Goal: Task Accomplishment & Management: Manage account settings

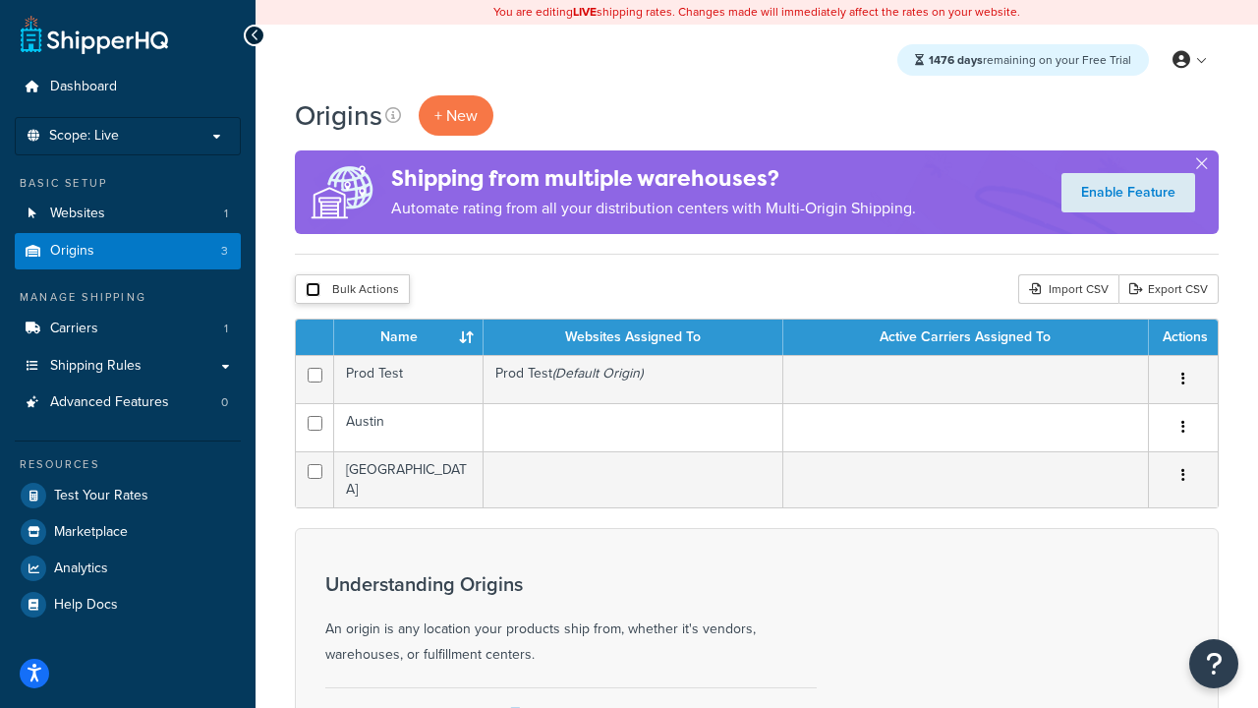
click at [313, 290] on input "checkbox" at bounding box center [313, 289] width 15 height 15
checkbox input "true"
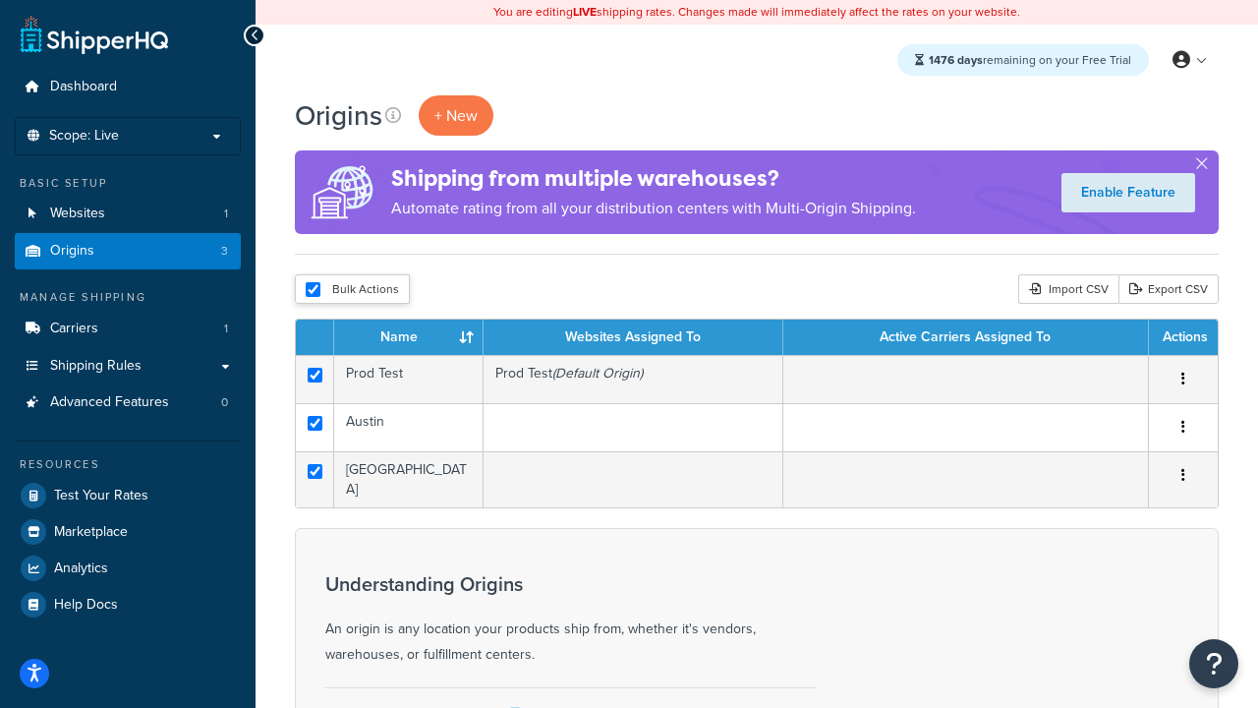
click at [0, 0] on button "Delete" at bounding box center [0, 0] width 0 height 0
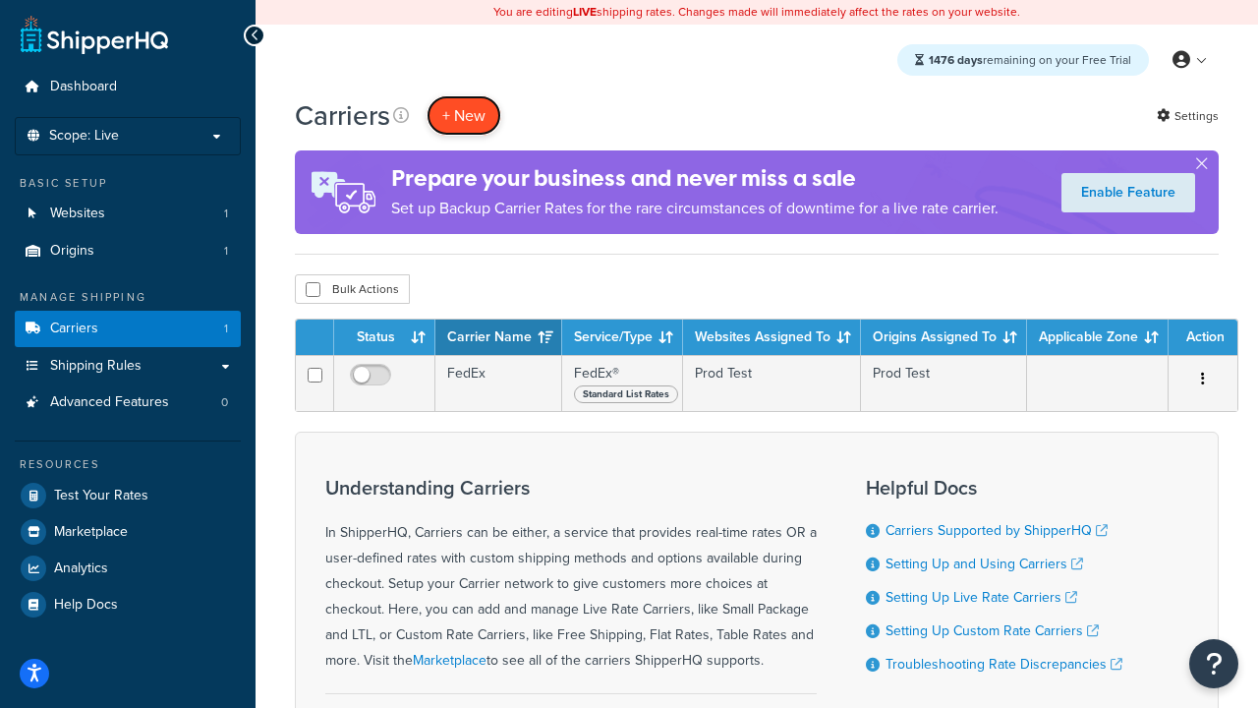
click at [464, 115] on button "+ New" at bounding box center [464, 115] width 75 height 40
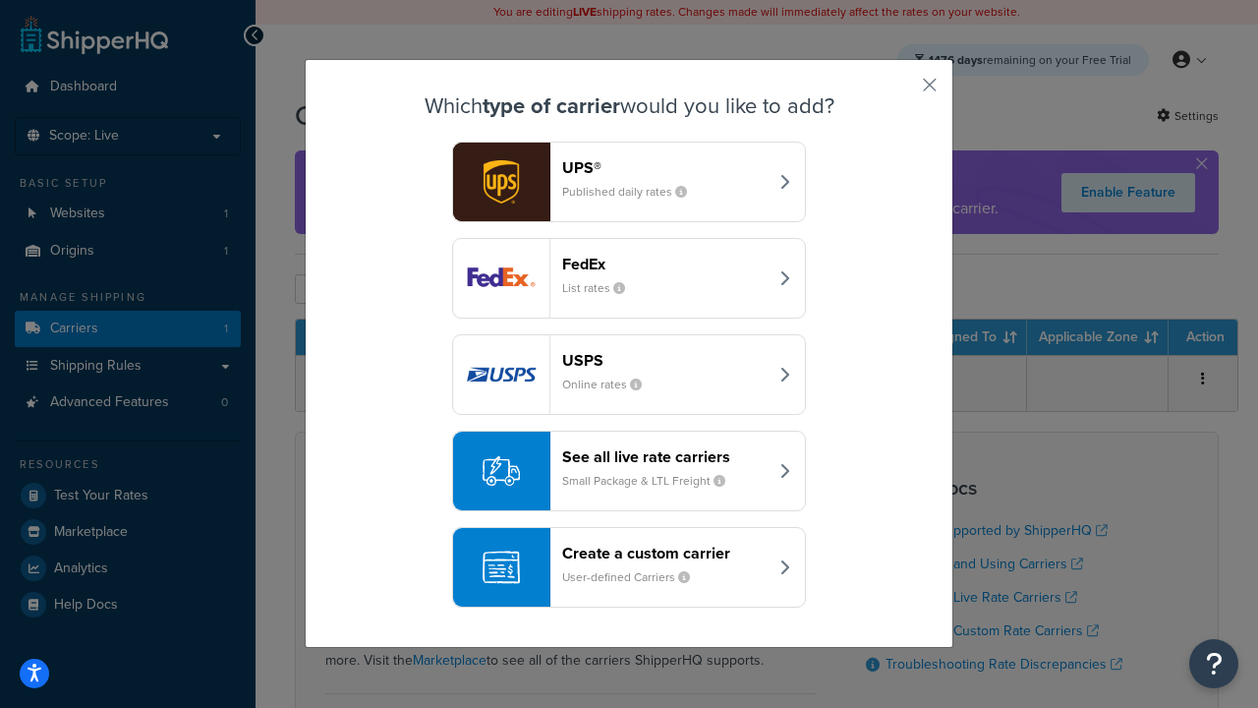
click at [629, 278] on div "FedEx List rates" at bounding box center [664, 278] width 205 height 47
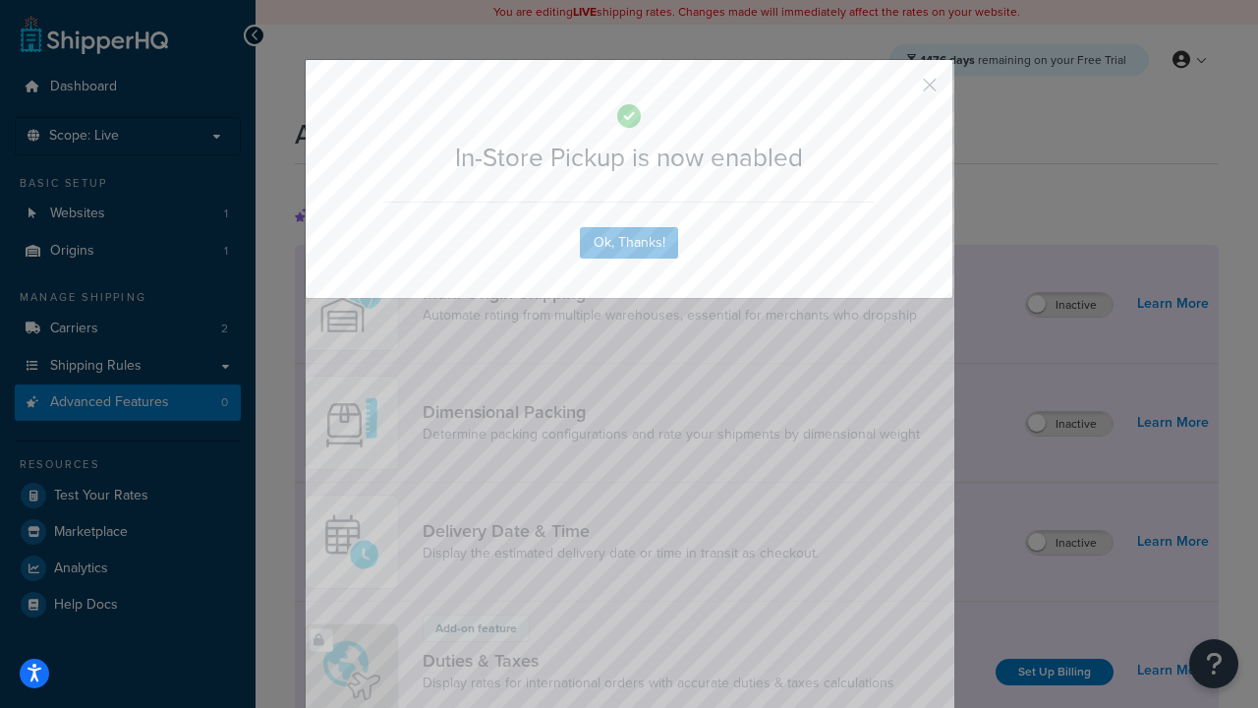
scroll to position [637, 0]
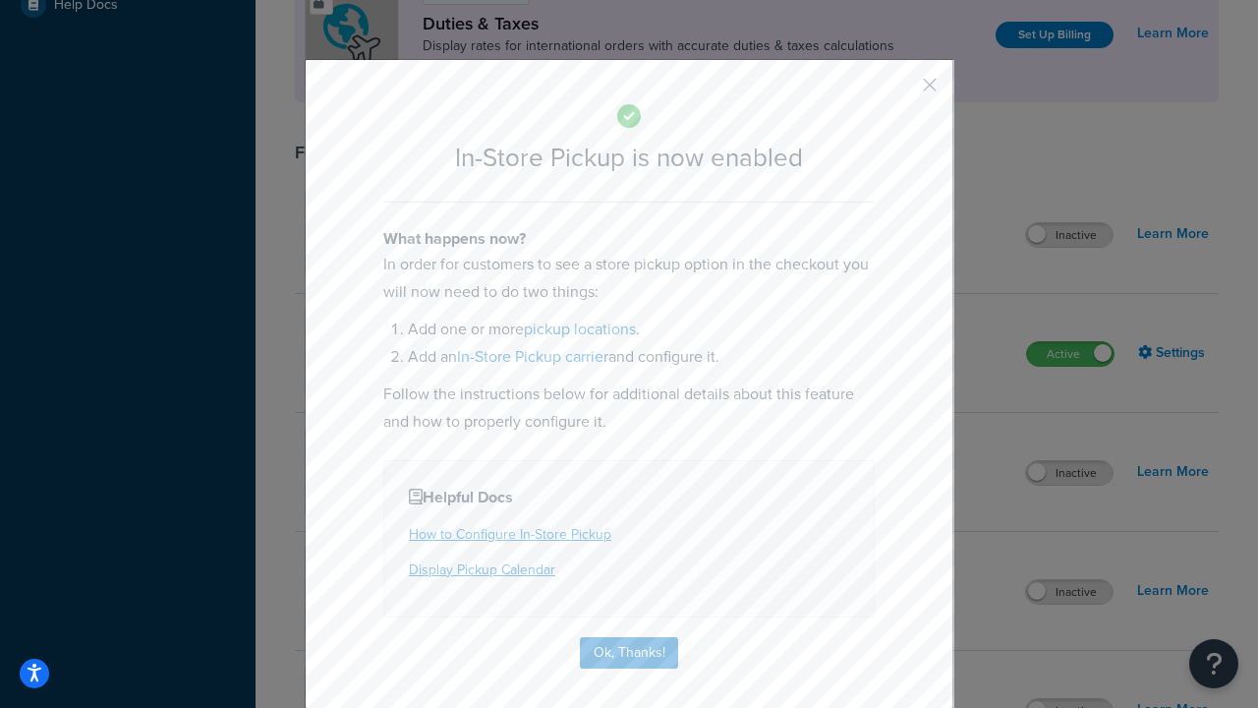
click at [901, 91] on button "button" at bounding box center [901, 91] width 5 height 5
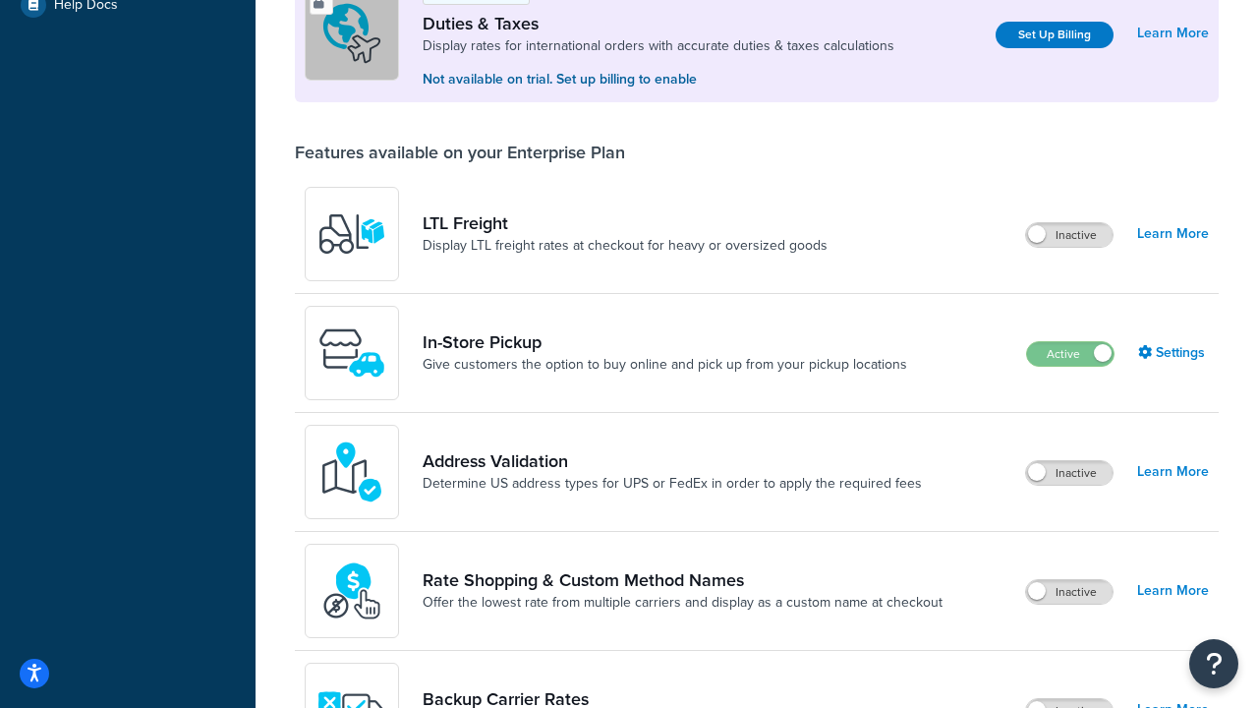
scroll to position [600, 0]
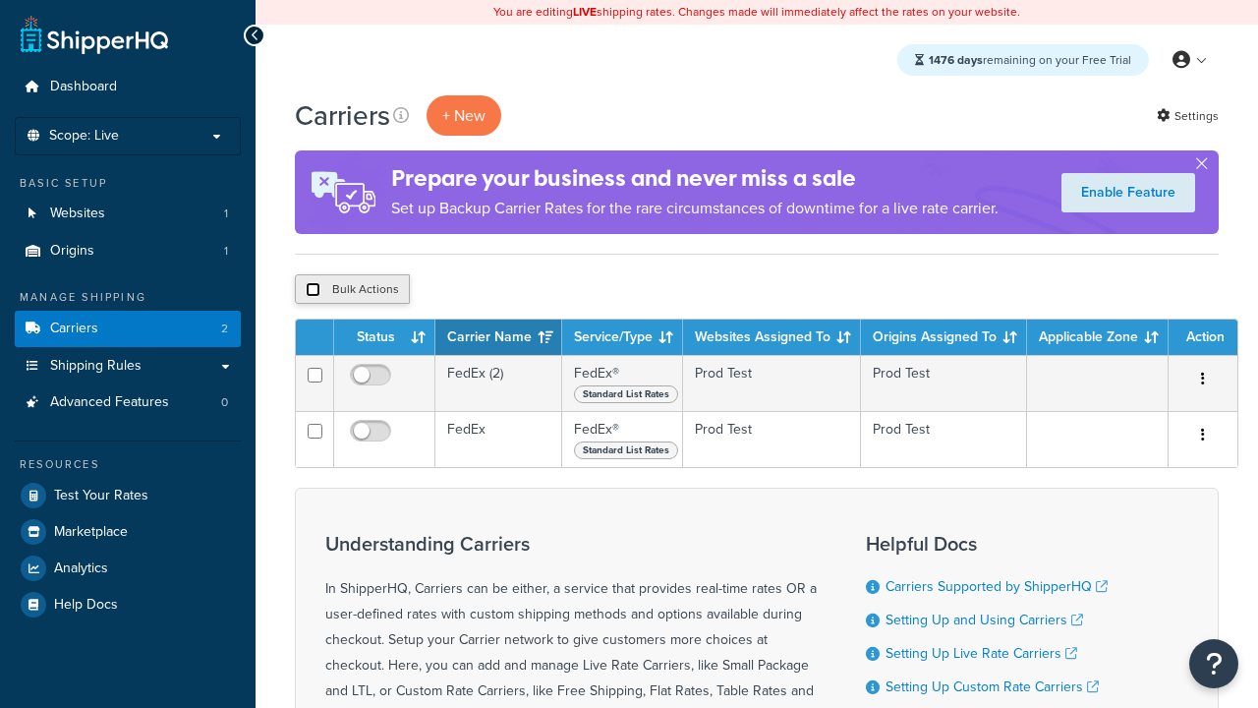
click at [313, 290] on input "checkbox" at bounding box center [313, 289] width 15 height 15
checkbox input "true"
click at [0, 0] on button "Delete" at bounding box center [0, 0] width 0 height 0
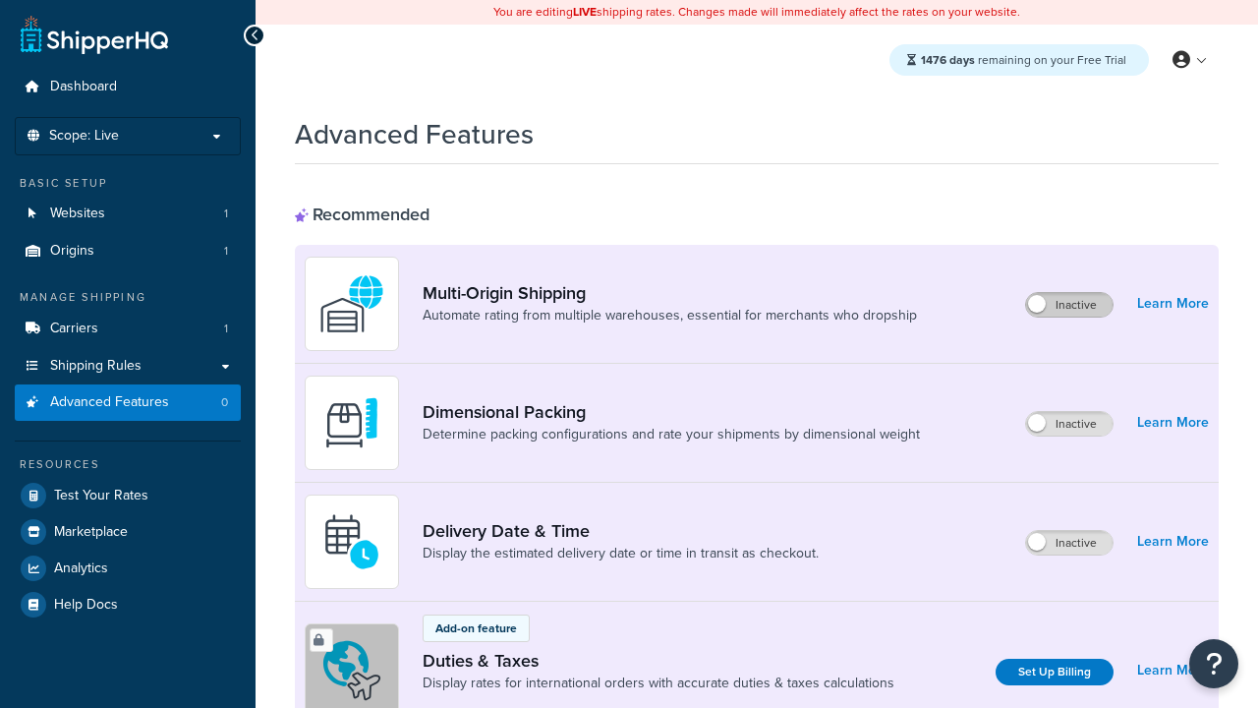
click at [1070, 305] on label "Inactive" at bounding box center [1069, 305] width 87 height 24
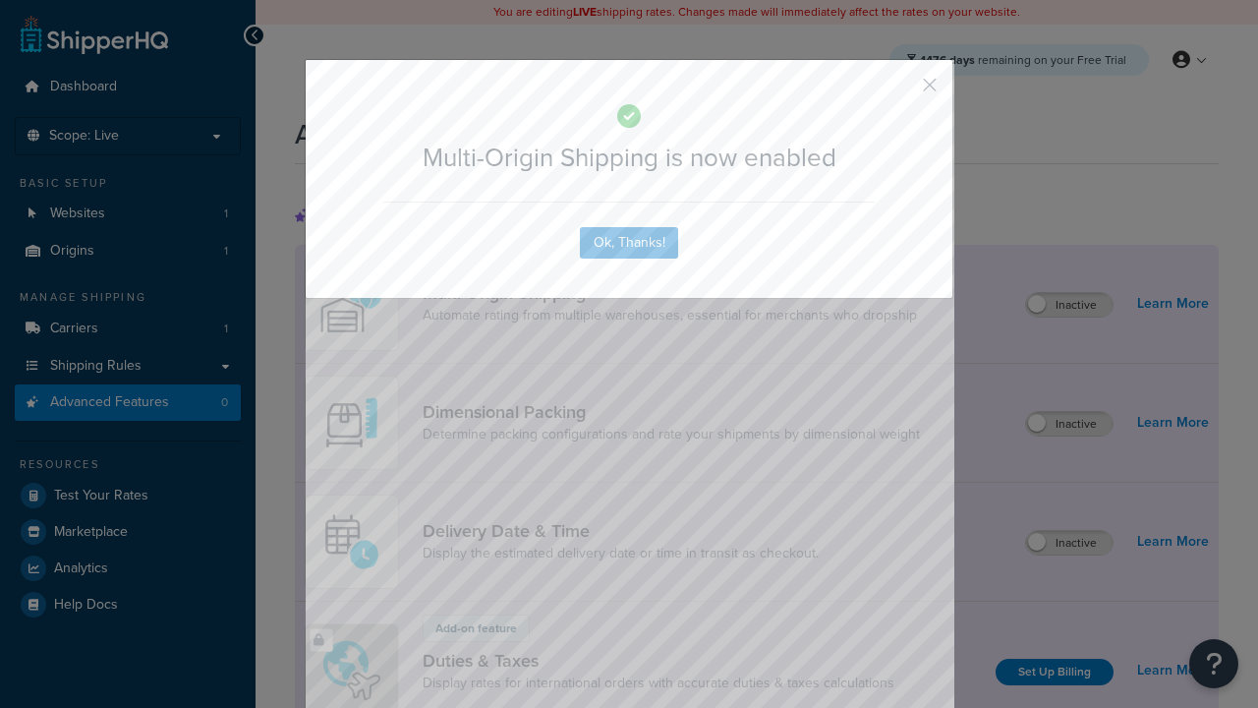
click at [901, 89] on button "button" at bounding box center [901, 91] width 5 height 5
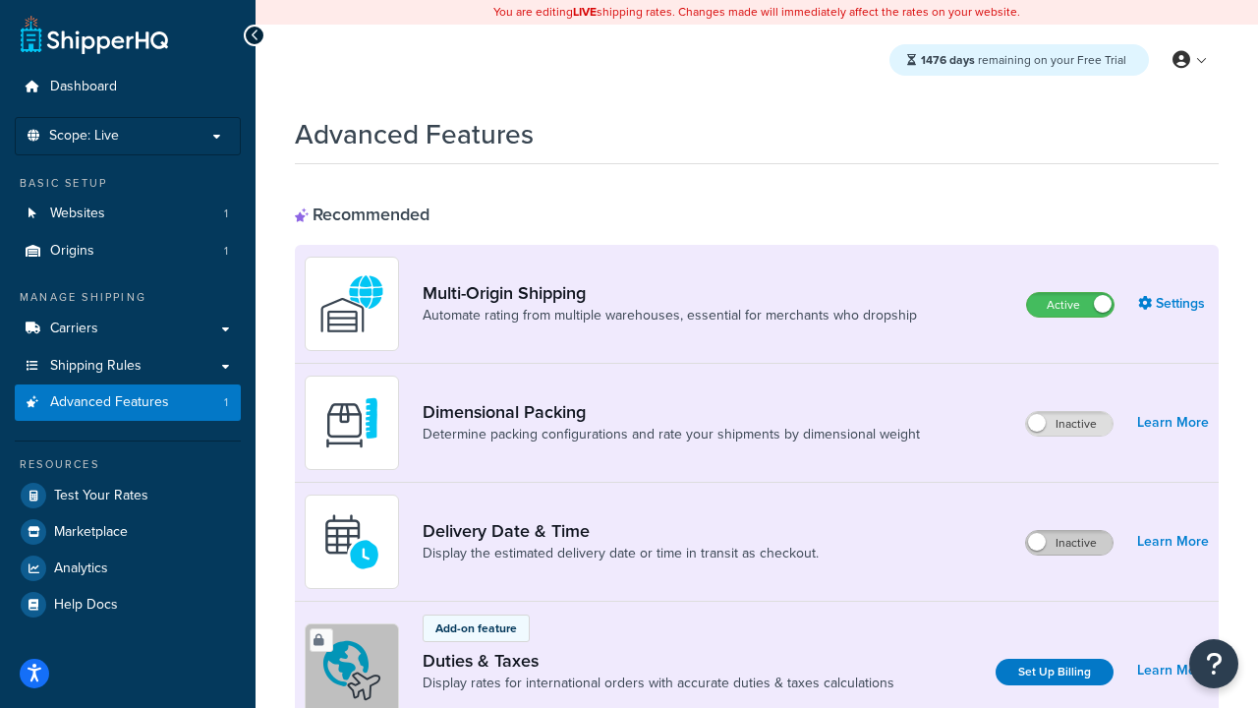
click at [1070, 543] on label "Inactive" at bounding box center [1069, 543] width 87 height 24
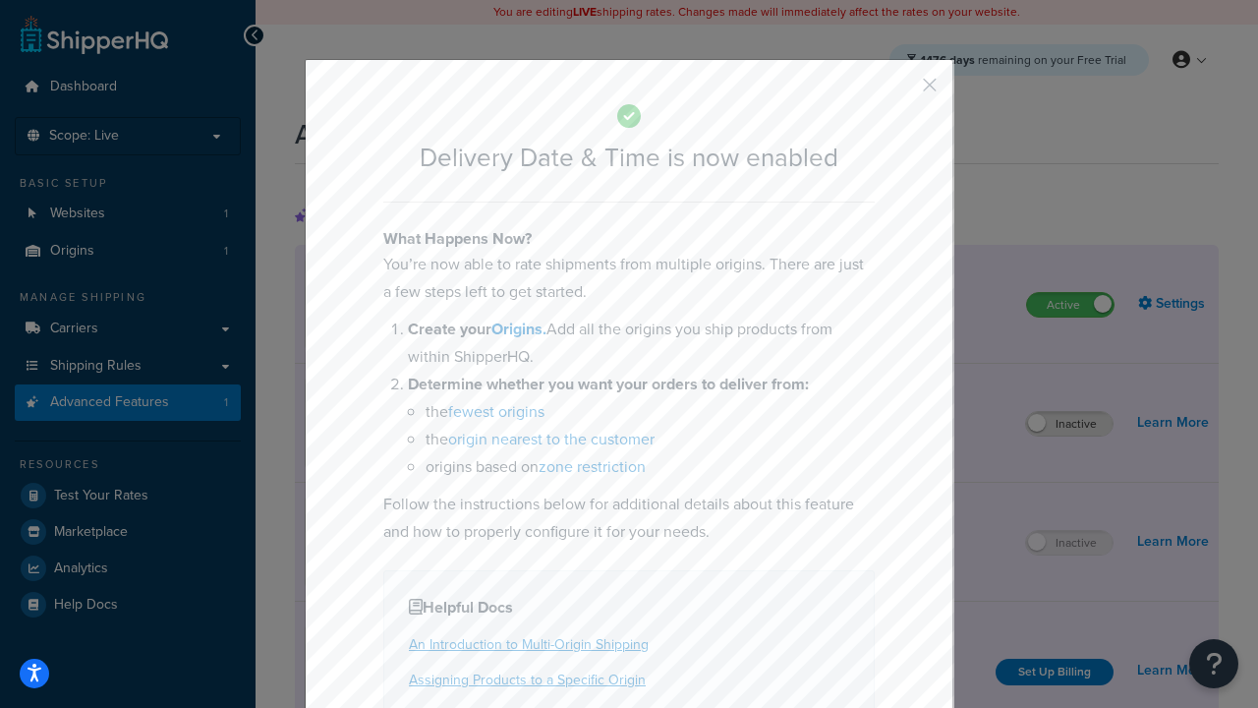
click at [901, 91] on button "button" at bounding box center [901, 91] width 5 height 5
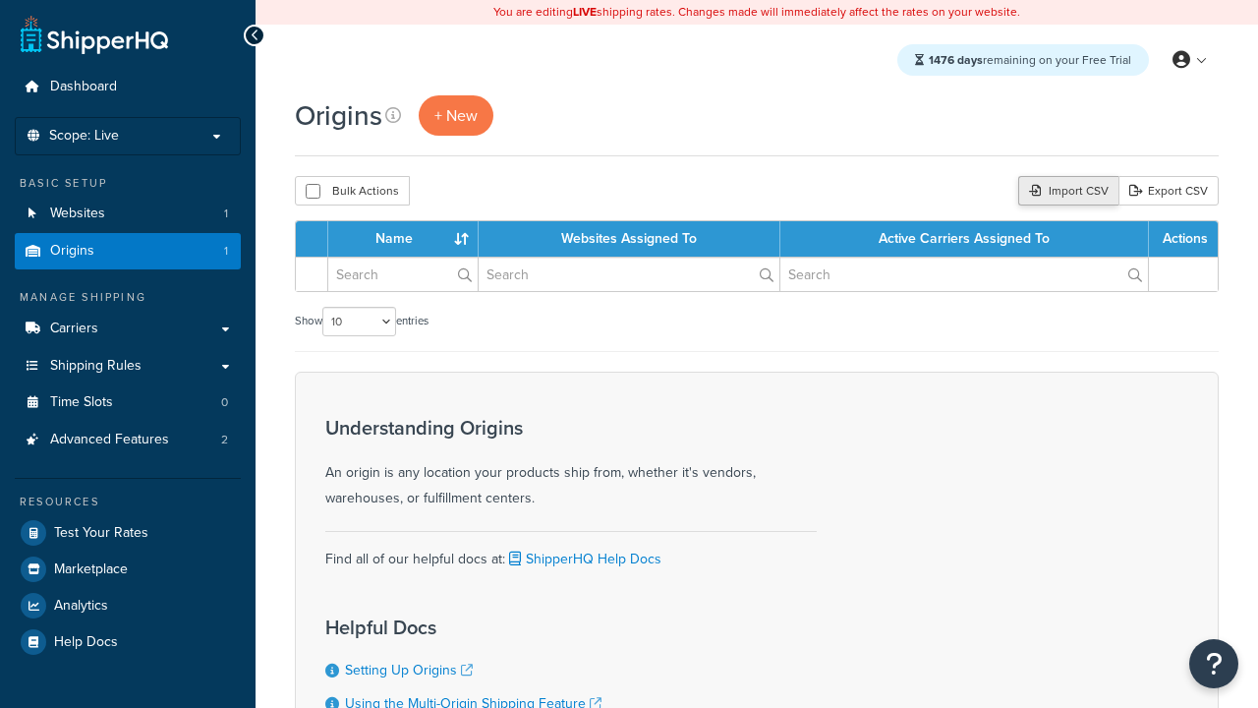
click at [1066, 192] on div "Import CSV" at bounding box center [1069, 190] width 100 height 29
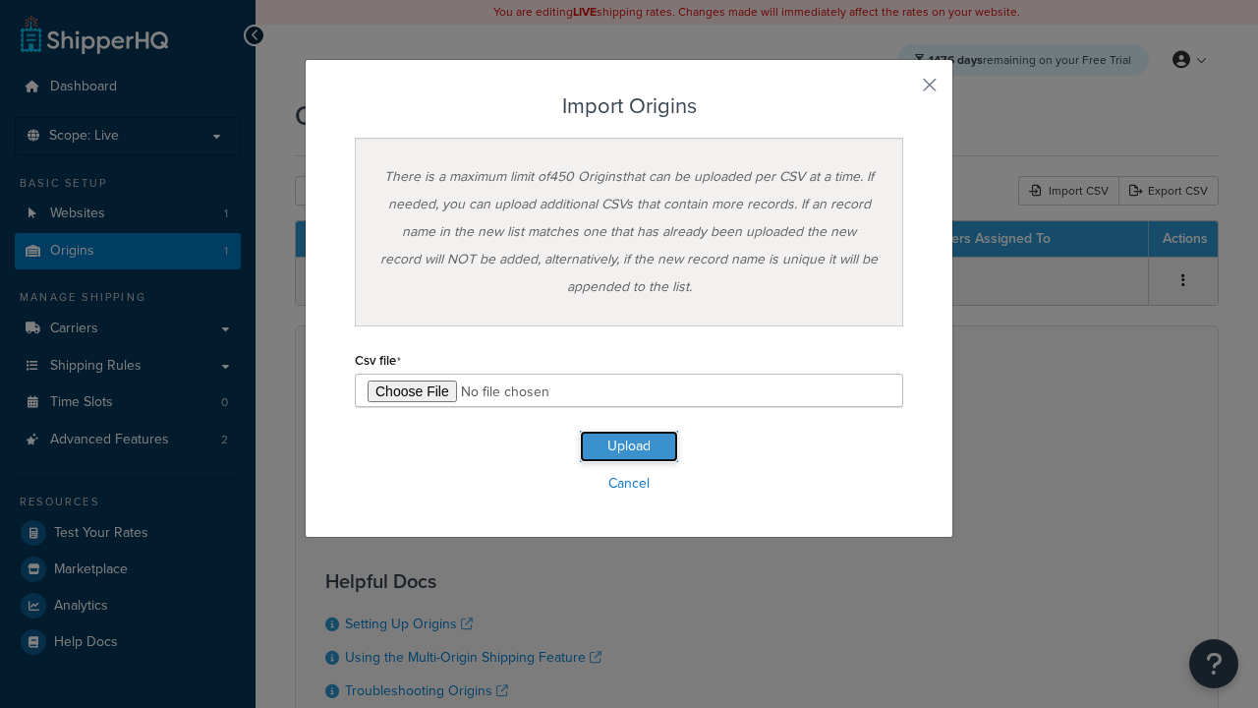
click at [629, 446] on button "Upload" at bounding box center [629, 446] width 98 height 31
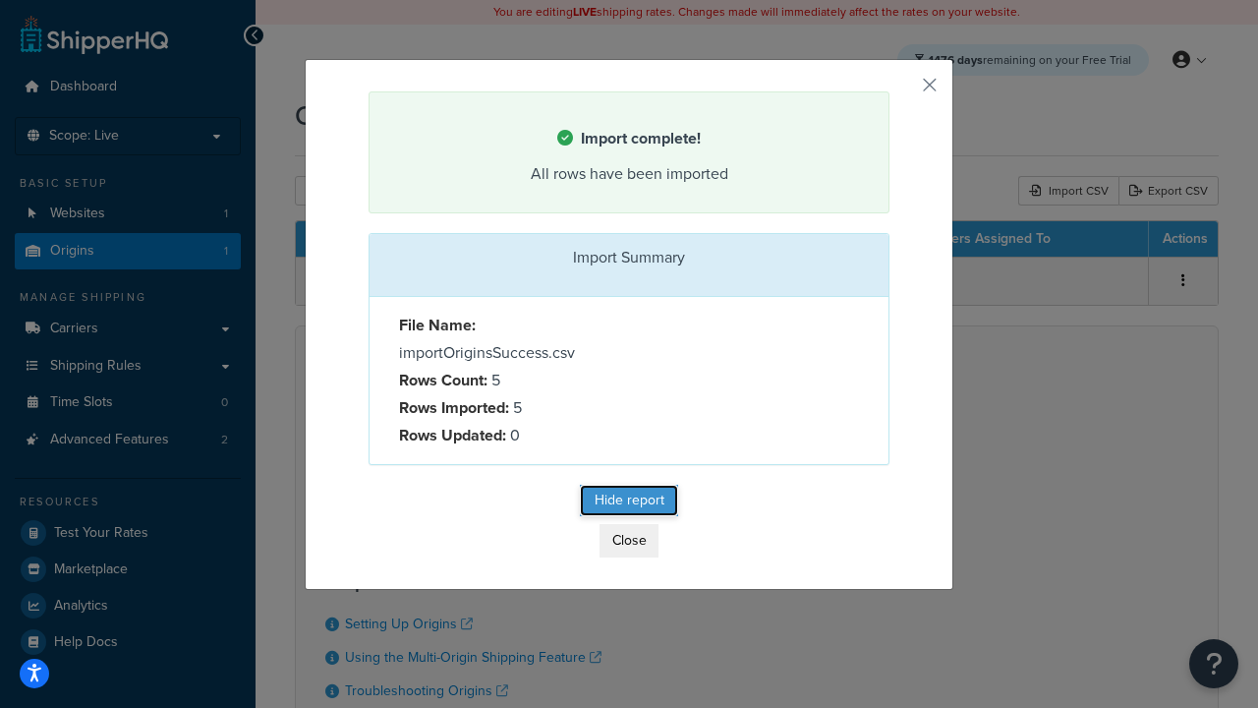
click at [629, 503] on button "Hide report" at bounding box center [629, 500] width 98 height 31
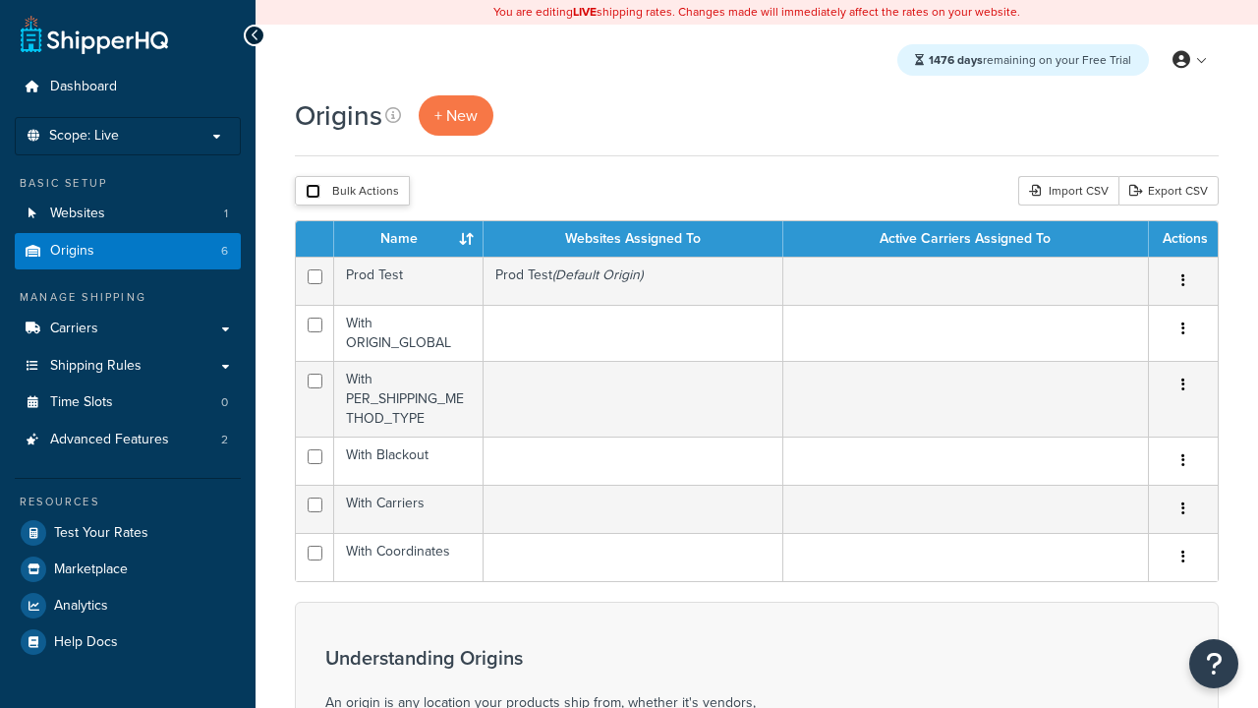
click at [313, 192] on input "checkbox" at bounding box center [313, 191] width 15 height 15
checkbox input "true"
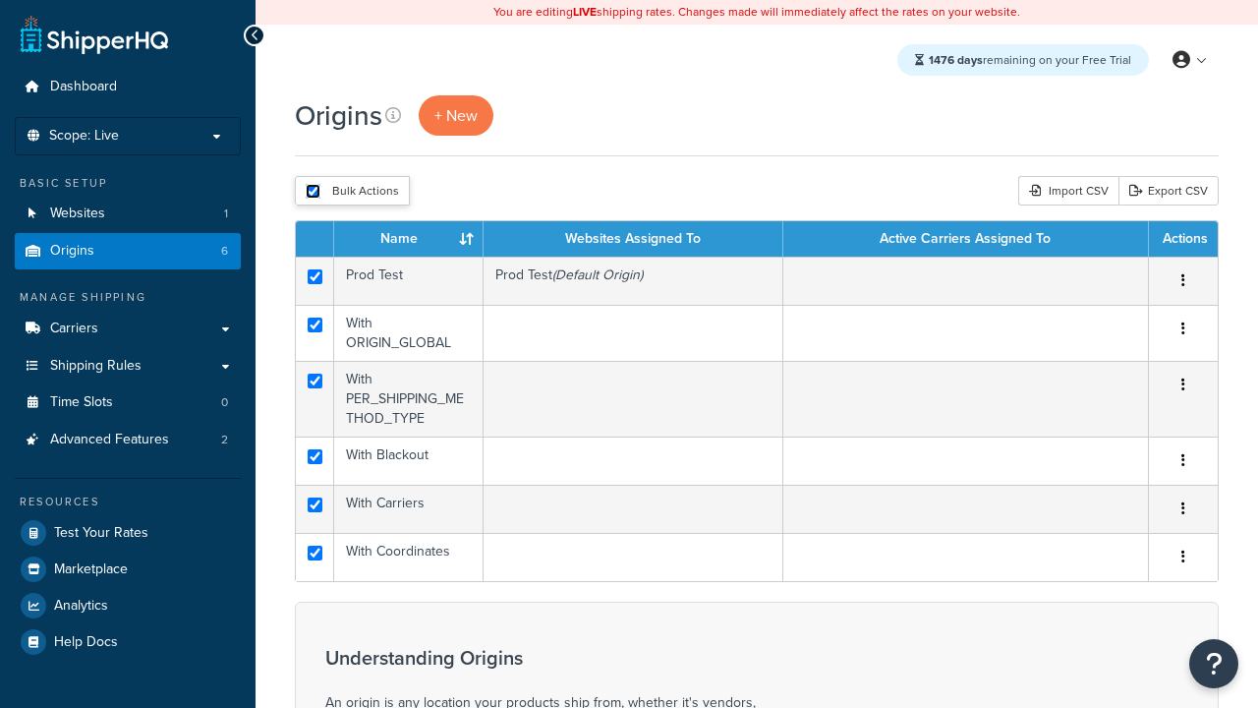
checkbox input "true"
click at [0, 0] on button "Duplicate" at bounding box center [0, 0] width 0 height 0
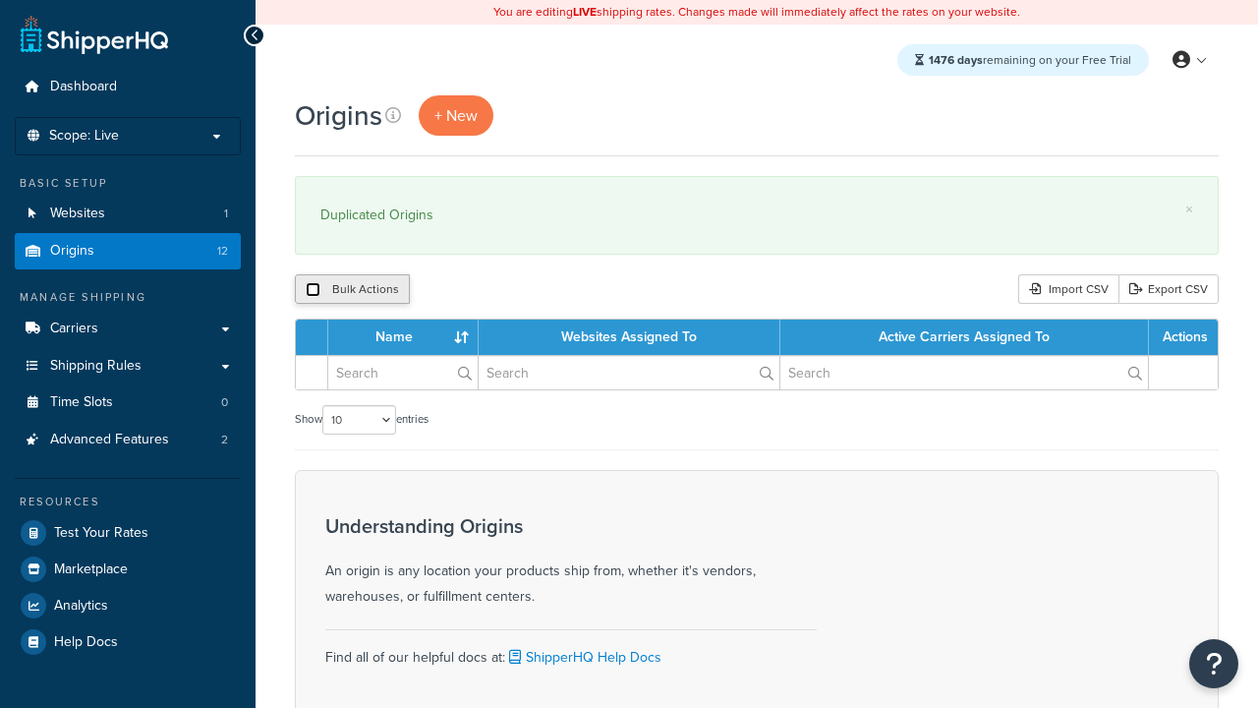
click at [313, 290] on input "checkbox" at bounding box center [313, 289] width 15 height 15
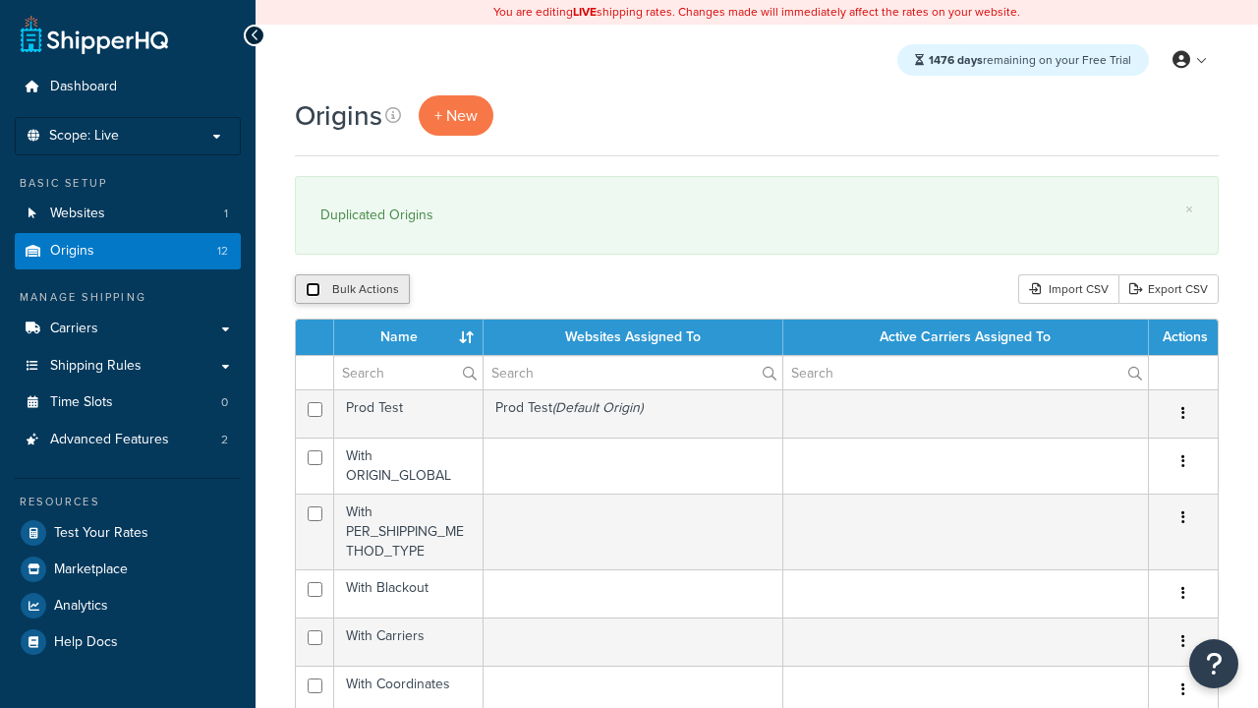
click at [313, 290] on input "checkbox" at bounding box center [313, 289] width 15 height 15
checkbox input "true"
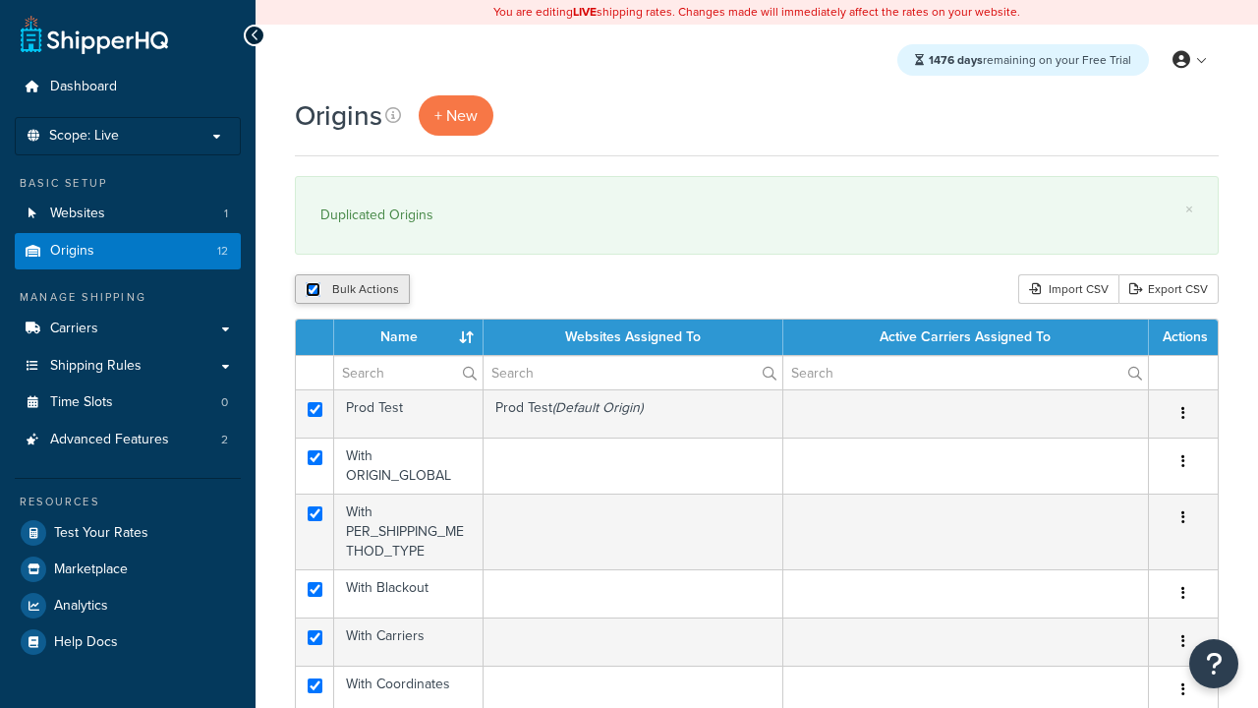
checkbox input "true"
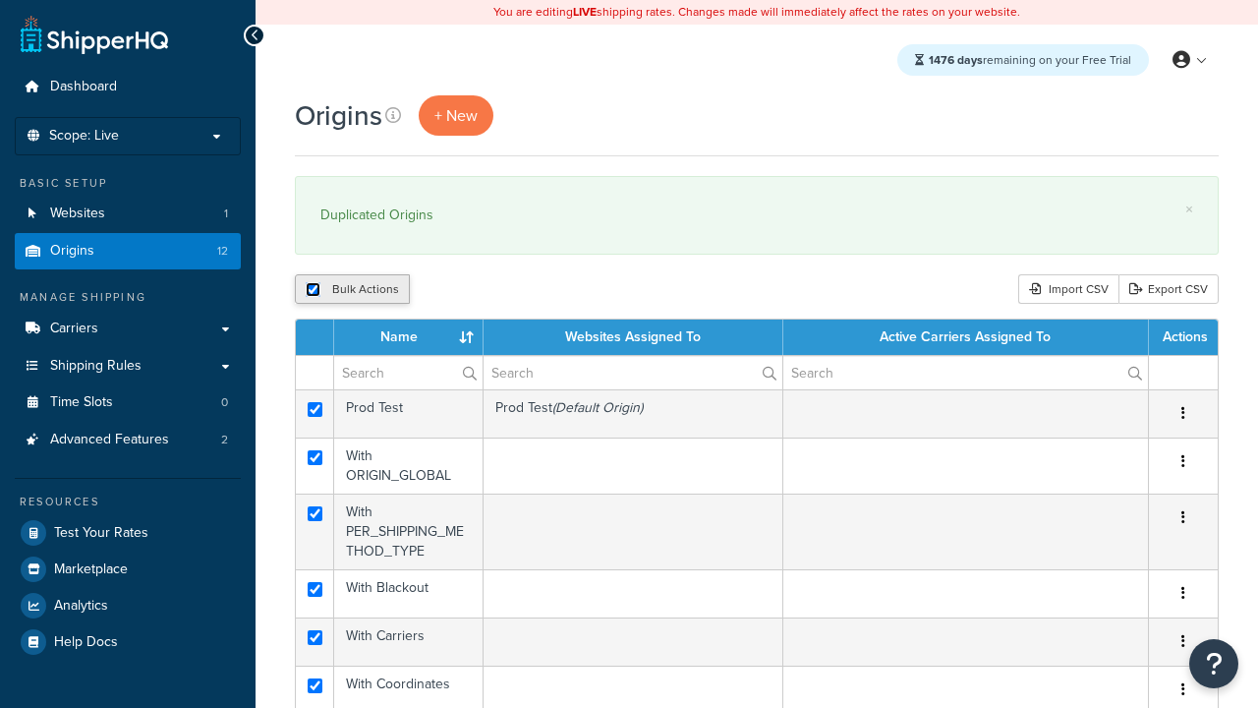
checkbox input "true"
click at [0, 0] on button "Delete" at bounding box center [0, 0] width 0 height 0
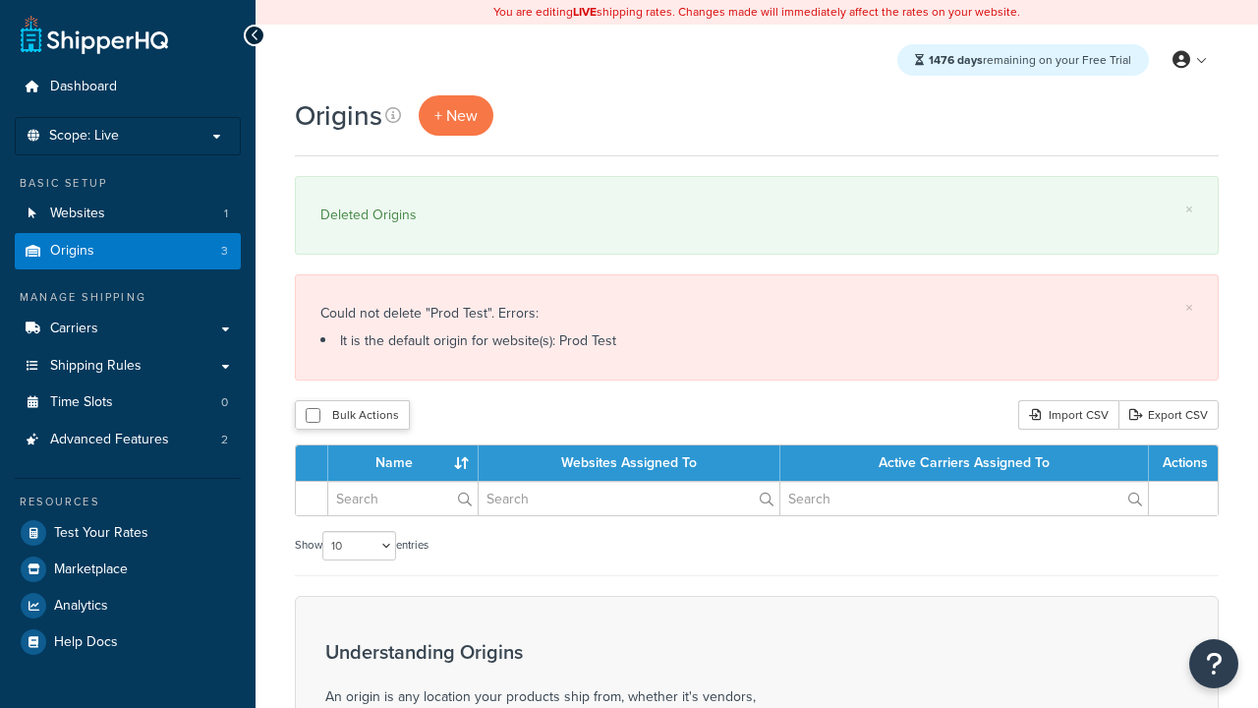
click at [0, 0] on button "Delete" at bounding box center [0, 0] width 0 height 0
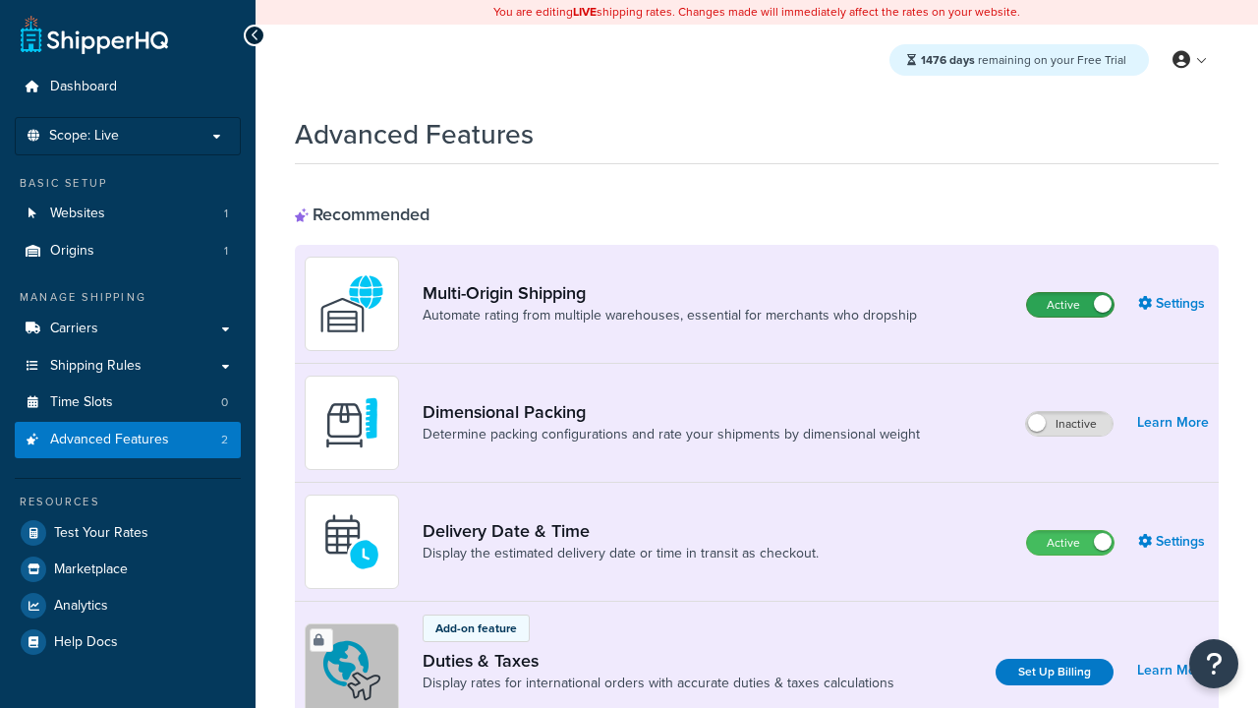
click at [1071, 305] on label "Active" at bounding box center [1070, 305] width 87 height 24
